Goal: Task Accomplishment & Management: Manage account settings

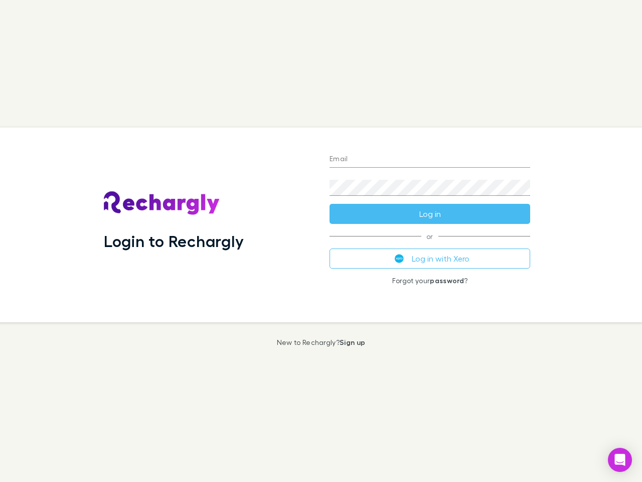
click at [321, 241] on div "Login to Rechargly" at bounding box center [209, 224] width 226 height 195
click at [430, 160] on input "Email" at bounding box center [430, 160] width 201 height 16
click at [430, 214] on form "Email Password Log in" at bounding box center [430, 184] width 201 height 80
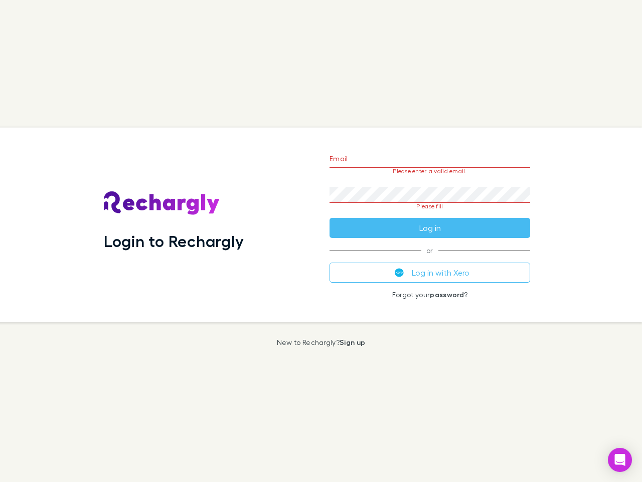
click at [430, 258] on div "Email Please enter a valid email. Password Please fill Log in or Log in with Xe…" at bounding box center [430, 224] width 217 height 195
click at [620, 460] on icon "Open Intercom Messenger" at bounding box center [620, 460] width 11 height 12
